Goal: Task Accomplishment & Management: Manage account settings

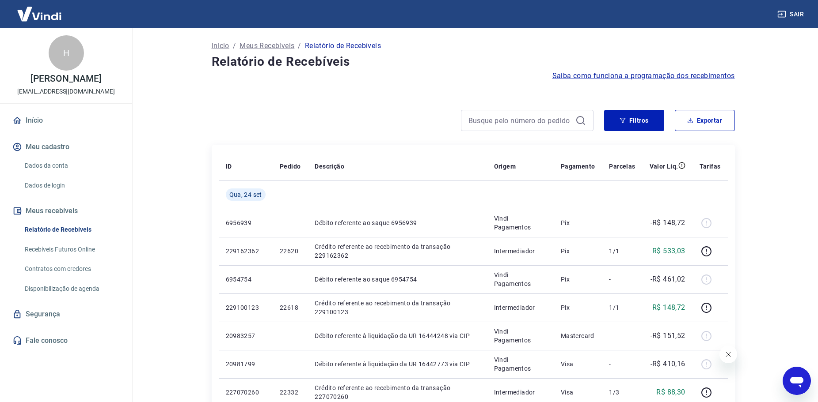
click at [651, 110] on button "Filtros" at bounding box center [634, 120] width 60 height 21
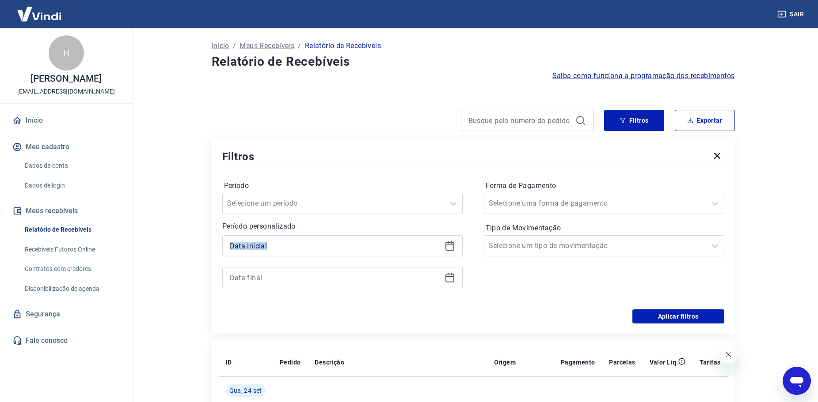
drag, startPoint x: 422, startPoint y: 275, endPoint x: 434, endPoint y: 284, distance: 15.5
click at [427, 295] on div "Período Selecione um período Período personalizado" at bounding box center [342, 239] width 240 height 120
drag, startPoint x: 505, startPoint y: 267, endPoint x: 498, endPoint y: 267, distance: 7.5
click at [505, 267] on div "Forma de Pagamento Selecione uma forma de pagamento Tipo de Movimentação Seleci…" at bounding box center [604, 239] width 240 height 120
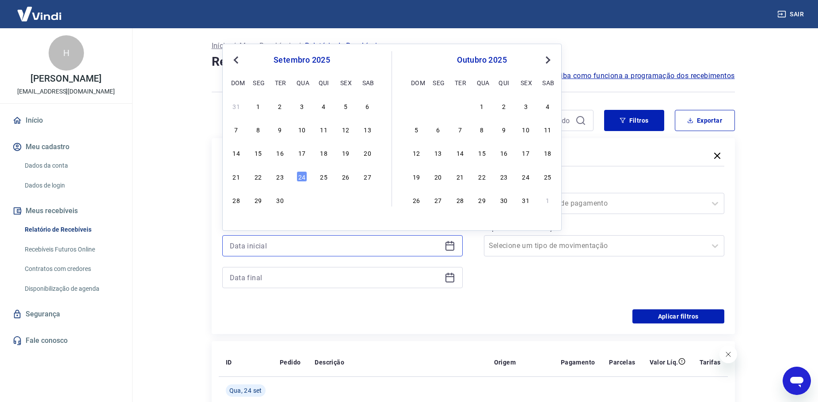
click at [421, 242] on input at bounding box center [335, 245] width 211 height 13
click at [282, 179] on div "23" at bounding box center [280, 176] width 11 height 11
type input "[DATE]"
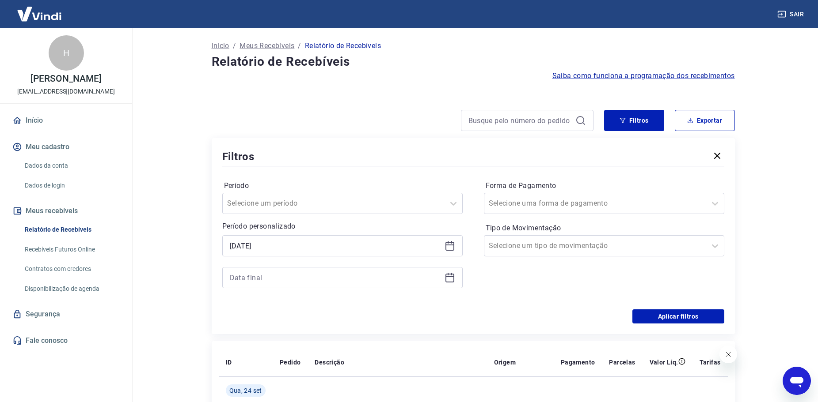
click at [457, 272] on div at bounding box center [342, 277] width 240 height 21
click at [449, 279] on icon at bounding box center [449, 278] width 11 height 11
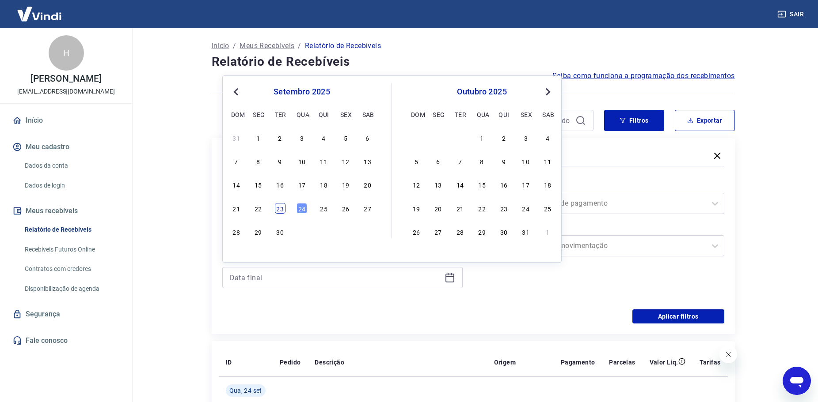
click at [280, 207] on div "23" at bounding box center [280, 208] width 11 height 11
type input "[DATE]"
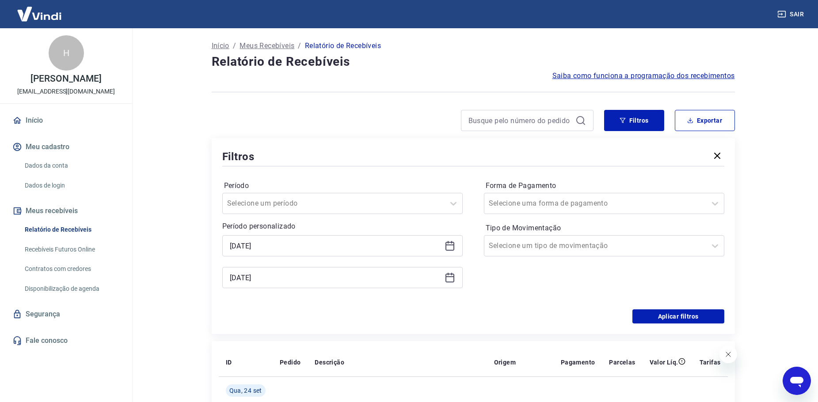
click at [652, 308] on div "Período Selecione um período Período personalizado Selected date: [DATE] [DATE]…" at bounding box center [473, 238] width 502 height 141
click at [662, 315] on button "Aplicar filtros" at bounding box center [678, 317] width 92 height 14
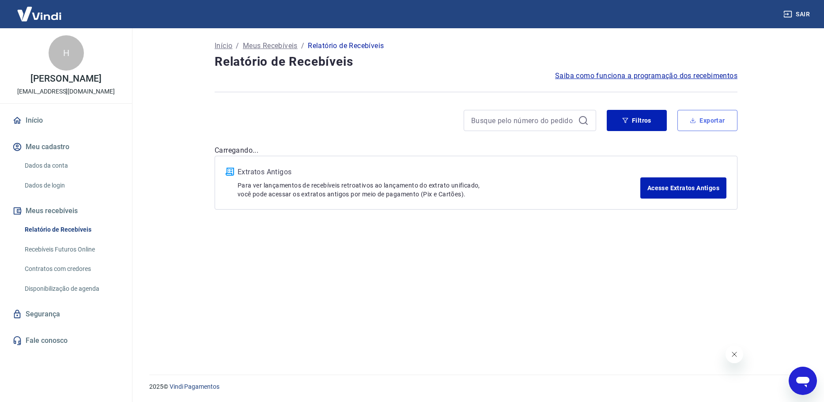
click at [709, 129] on button "Exportar" at bounding box center [708, 120] width 60 height 21
type input "[DATE]"
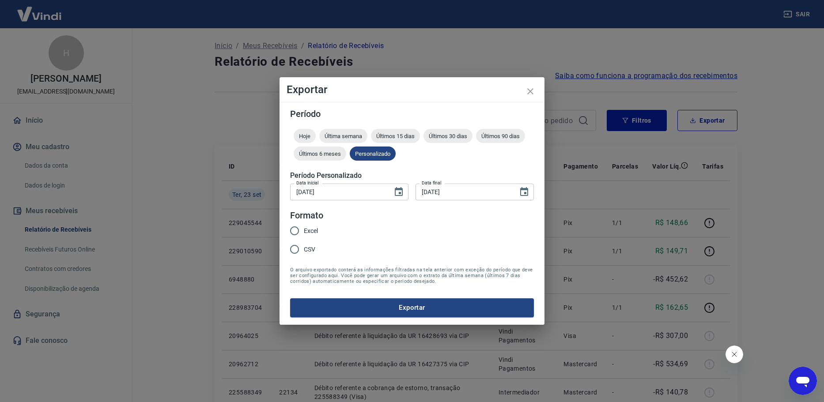
click at [304, 232] on span "Excel" at bounding box center [311, 231] width 14 height 9
click at [304, 232] on input "Excel" at bounding box center [294, 231] width 19 height 19
radio input "true"
click at [385, 324] on div "Período Hoje Última semana Últimos 15 dias Últimos 30 dias Últimos 90 dias Últi…" at bounding box center [412, 213] width 265 height 223
click at [396, 316] on button "Exportar" at bounding box center [412, 308] width 244 height 19
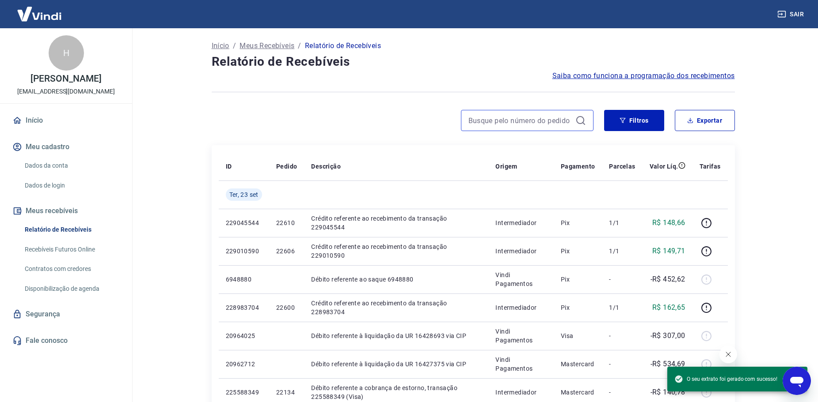
click at [525, 121] on input at bounding box center [519, 120] width 103 height 13
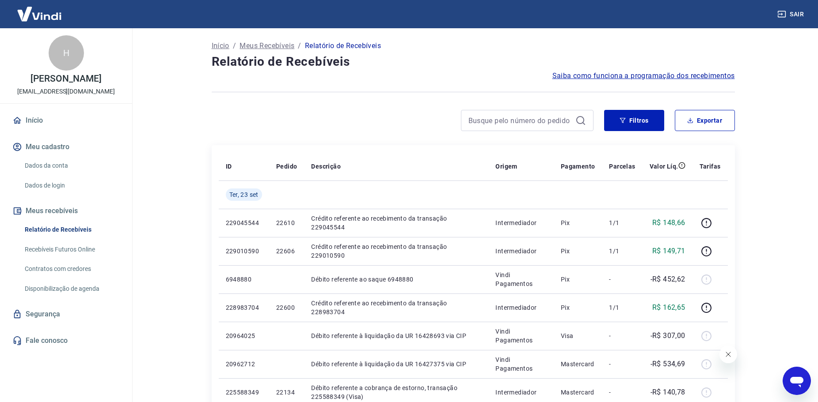
click at [38, 17] on img at bounding box center [39, 13] width 57 height 27
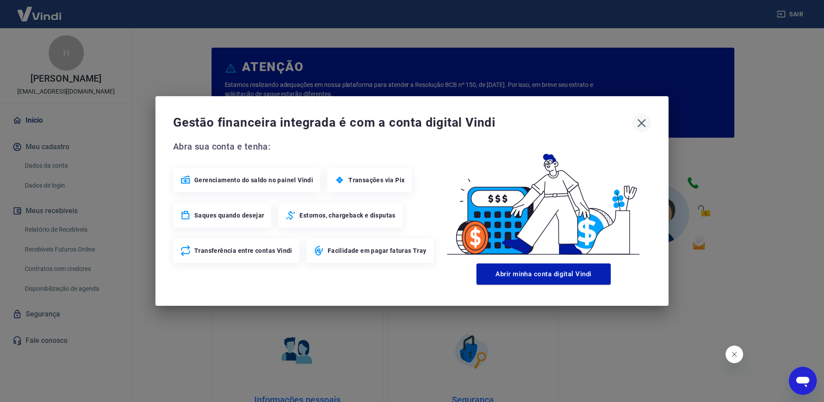
click at [643, 131] on button "button" at bounding box center [642, 123] width 19 height 19
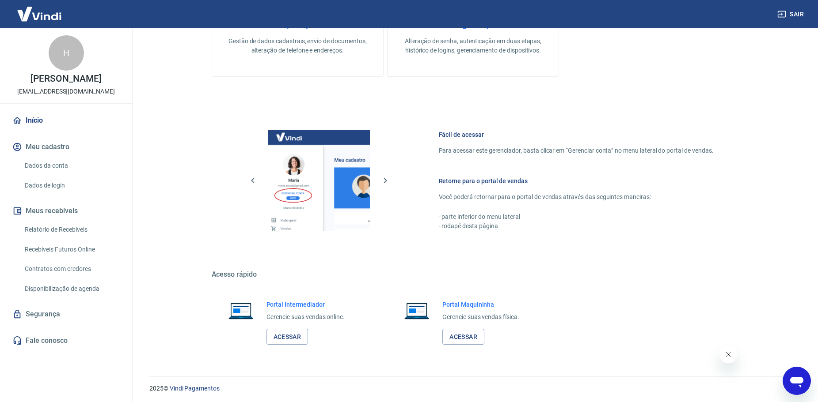
scroll to position [378, 0]
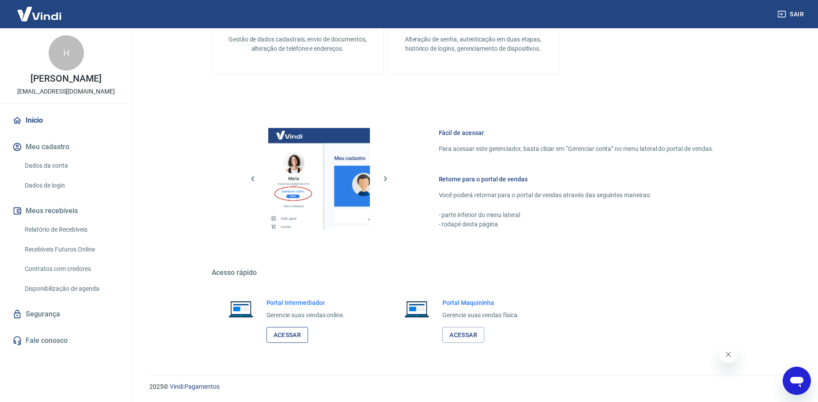
click at [299, 328] on link "Acessar" at bounding box center [287, 335] width 42 height 16
